Goal: Information Seeking & Learning: Learn about a topic

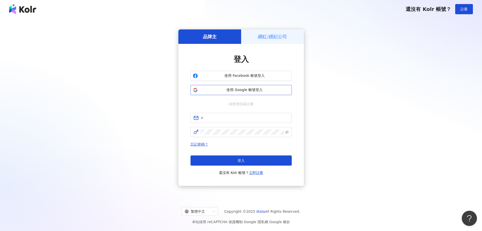
click at [236, 89] on span "使用 Google 帳號登入" at bounding box center [245, 89] width 90 height 5
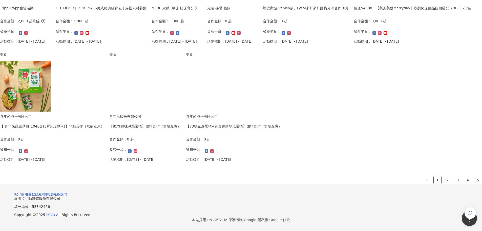
scroll to position [313, 0]
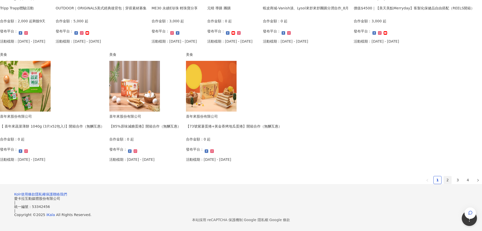
click at [444, 176] on link "2" at bounding box center [448, 180] width 8 height 8
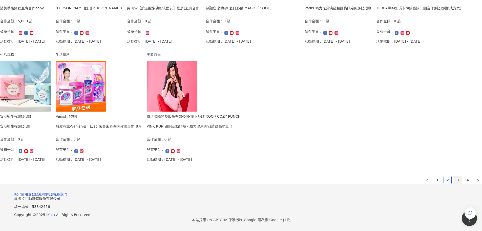
click at [454, 176] on link "3" at bounding box center [458, 180] width 8 height 8
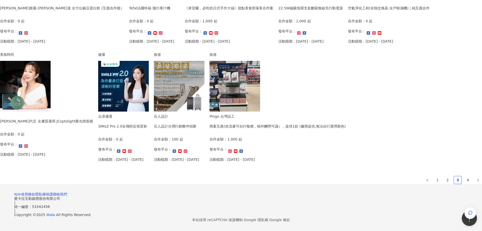
click at [267, 154] on div "運動 WEDAR [PERSON_NAME]推薦-WEDAR薇達 全方位豌豆蛋白飲 (互惠合作檔） 合作金額： 0 起 發布平台： 活動檔期：[DATE] -…" at bounding box center [241, 59] width 482 height 250
click at [464, 184] on link "4" at bounding box center [468, 180] width 8 height 8
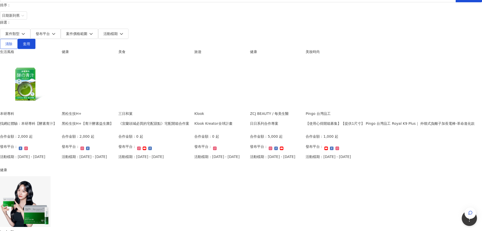
scroll to position [59, 0]
